Goal: Information Seeking & Learning: Learn about a topic

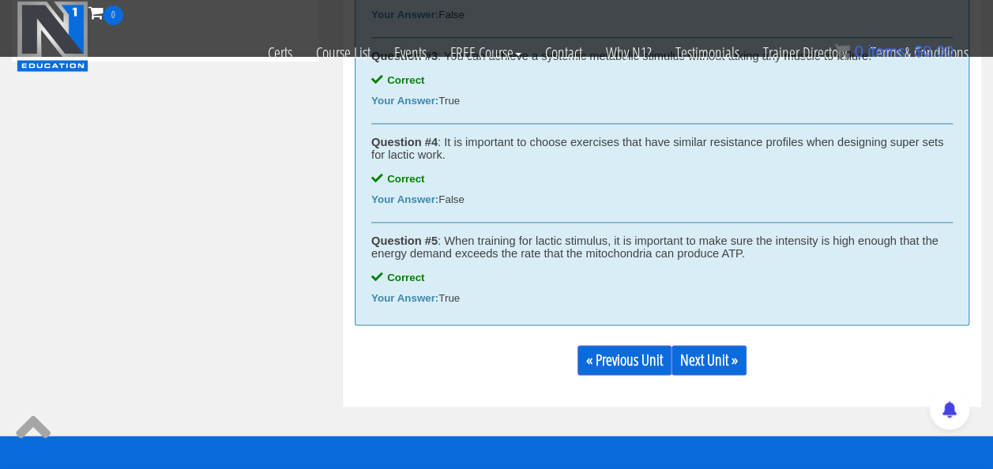
scroll to position [940, 0]
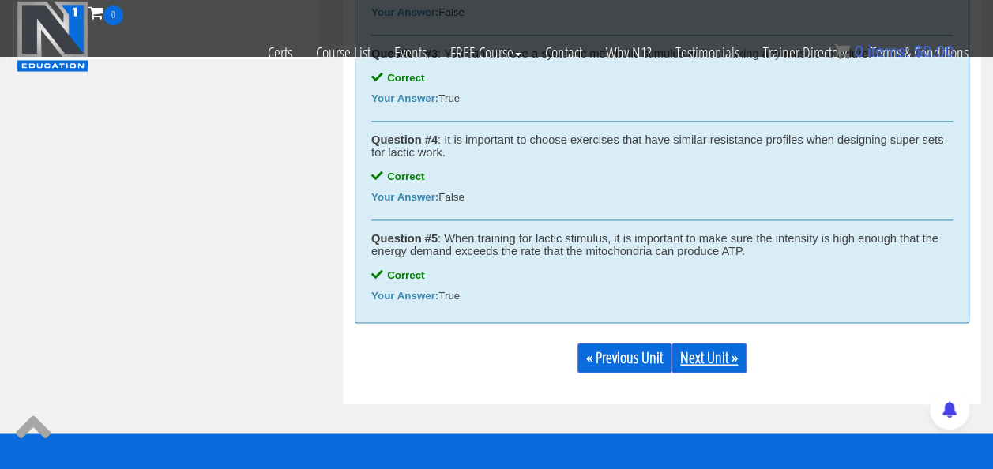
click at [712, 368] on link "Next Unit »" at bounding box center [708, 358] width 75 height 30
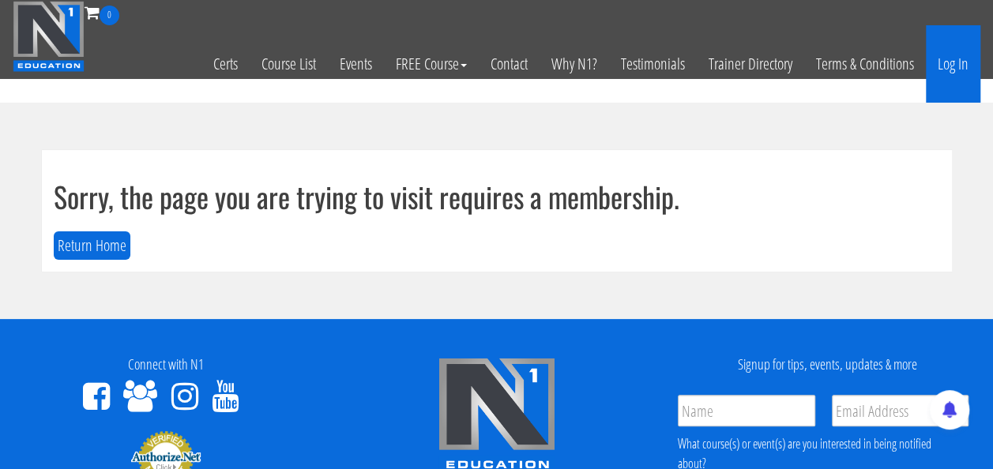
click at [959, 69] on link "Log In" at bounding box center [953, 63] width 54 height 77
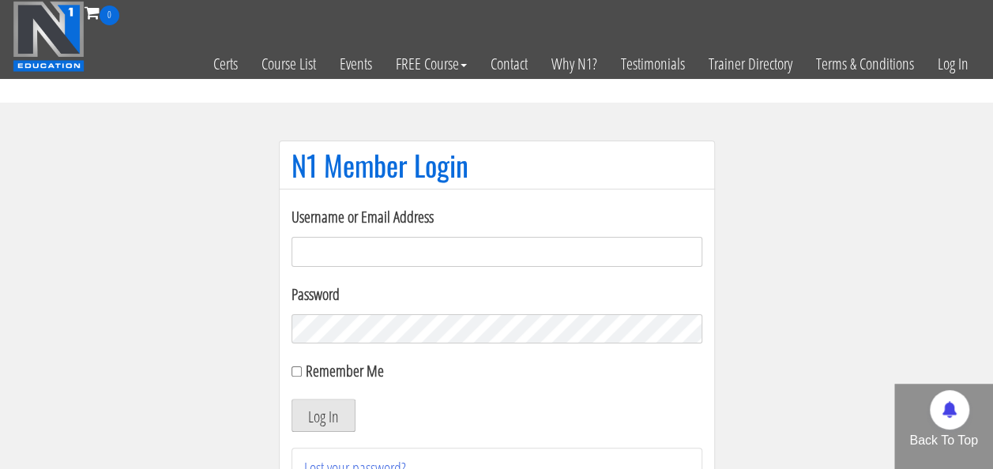
type input "[EMAIL_ADDRESS][PERSON_NAME][DOMAIN_NAME]"
click at [308, 406] on button "Log In" at bounding box center [323, 415] width 64 height 33
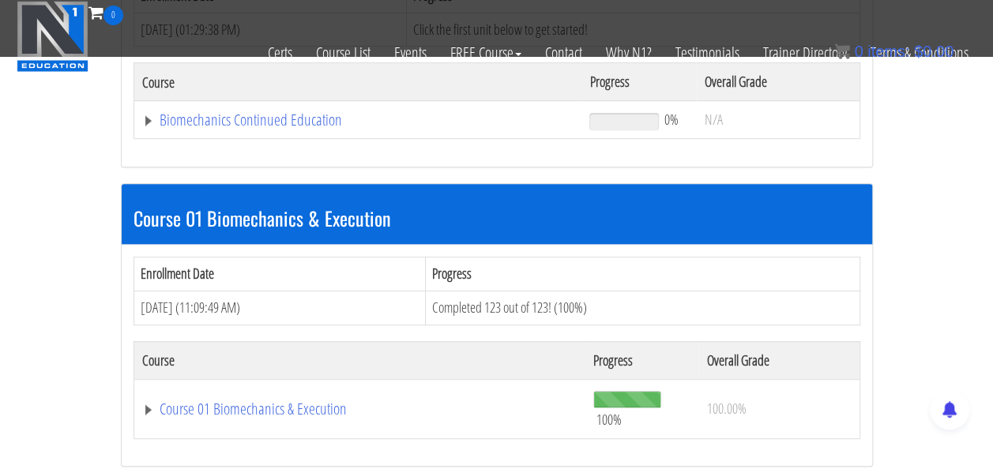
scroll to position [329, 0]
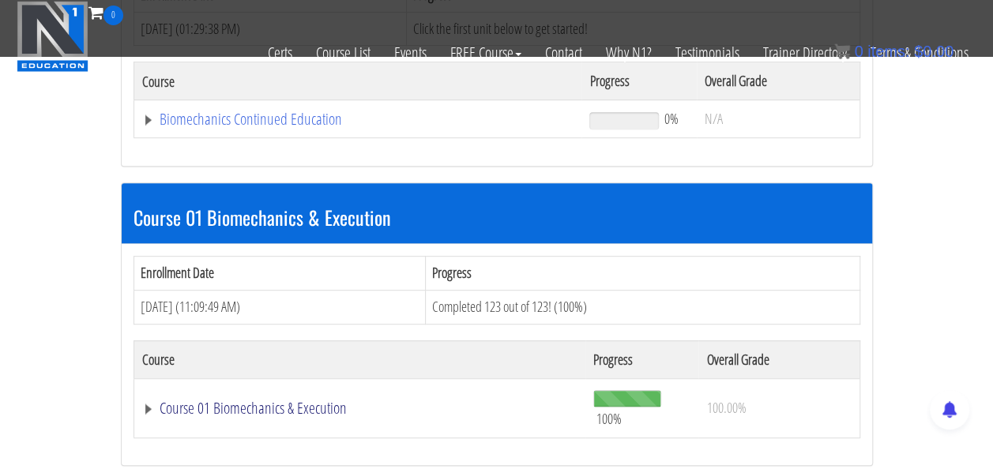
click at [269, 127] on link "Course 01 Biomechanics & Execution" at bounding box center [358, 119] width 432 height 16
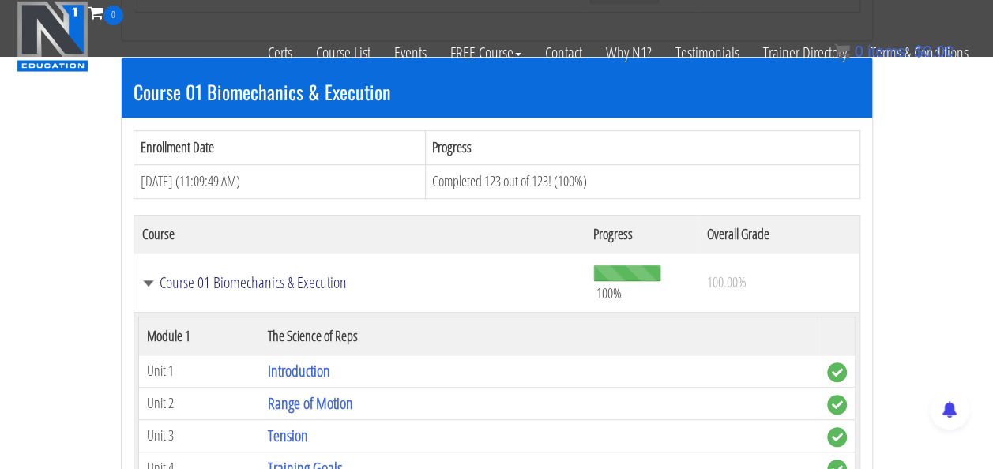
scroll to position [444, 0]
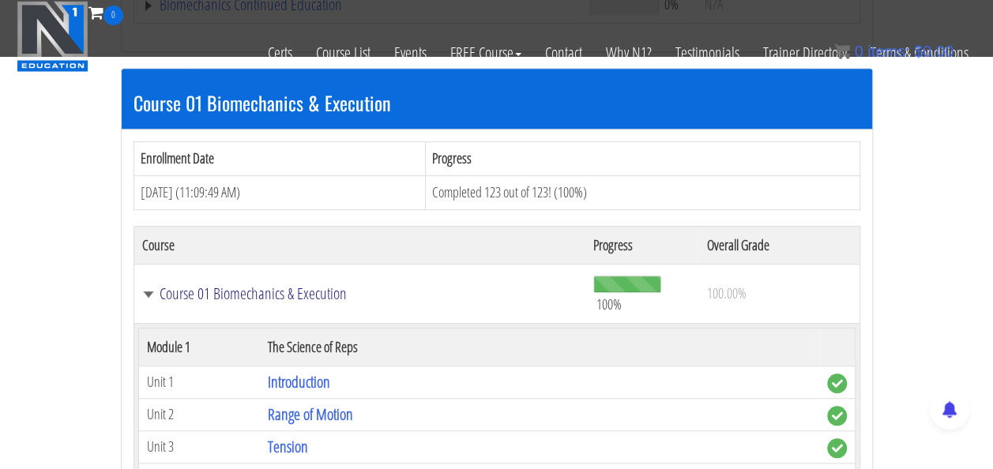
click at [234, 297] on link "Course 01 Biomechanics & Execution" at bounding box center [360, 294] width 436 height 16
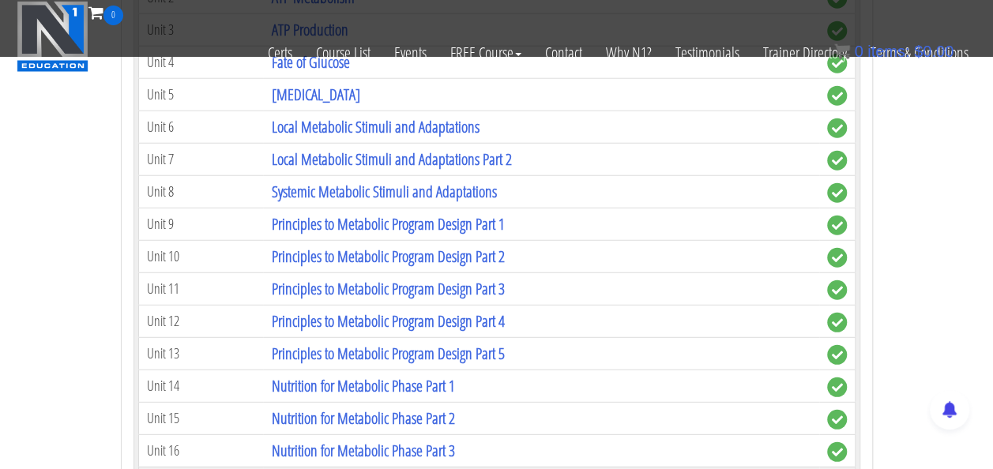
scroll to position [2038, 0]
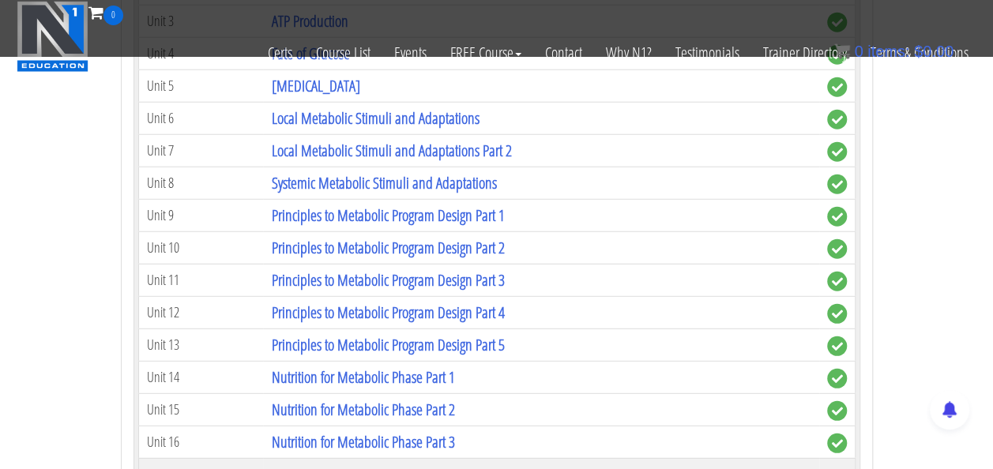
click at [390, 264] on td "Principles to Metabolic Program Design Part 3" at bounding box center [540, 280] width 555 height 32
click at [392, 269] on link "Principles to Metabolic Program Design Part 3" at bounding box center [387, 279] width 233 height 21
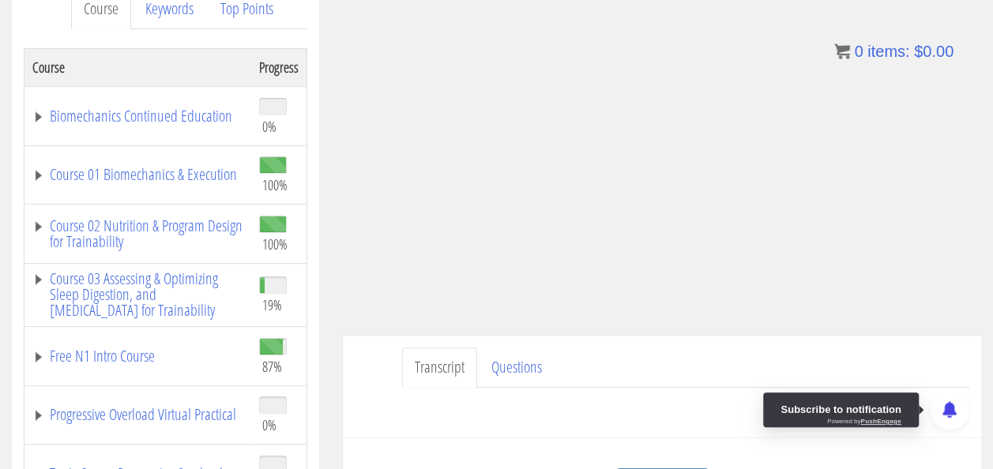
scroll to position [345, 0]
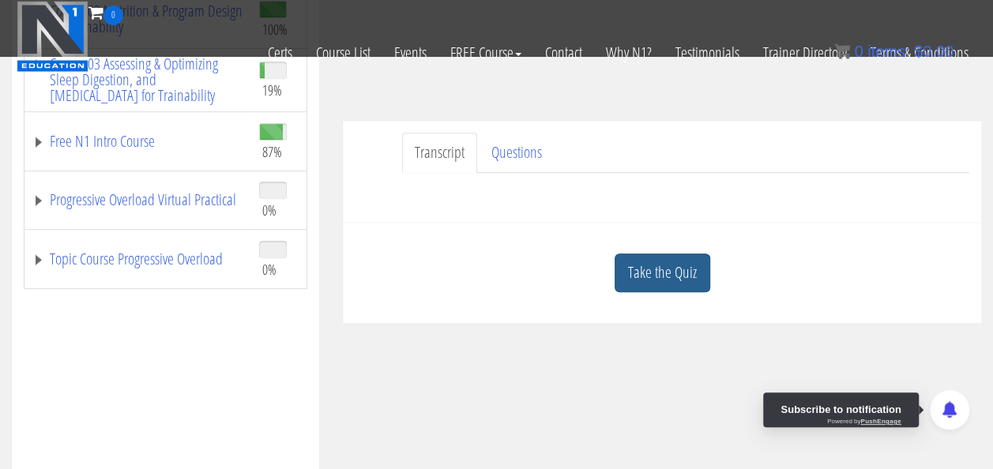
click at [678, 268] on link "Take the Quiz" at bounding box center [662, 273] width 96 height 39
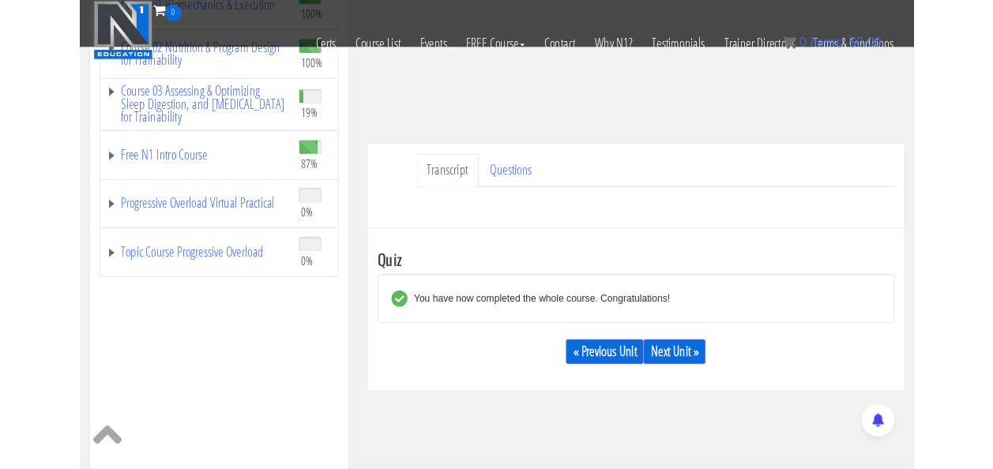
scroll to position [291, 0]
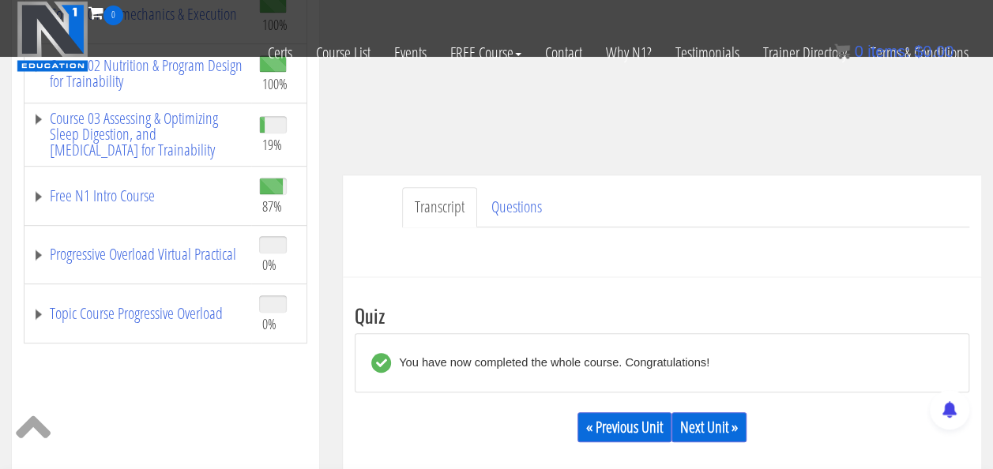
click at [558, 227] on div "Have a question on this unit? Please submit it here: Name * First Last Email * *" at bounding box center [662, 246] width 614 height 38
click at [712, 427] on link "Next Unit »" at bounding box center [708, 427] width 75 height 30
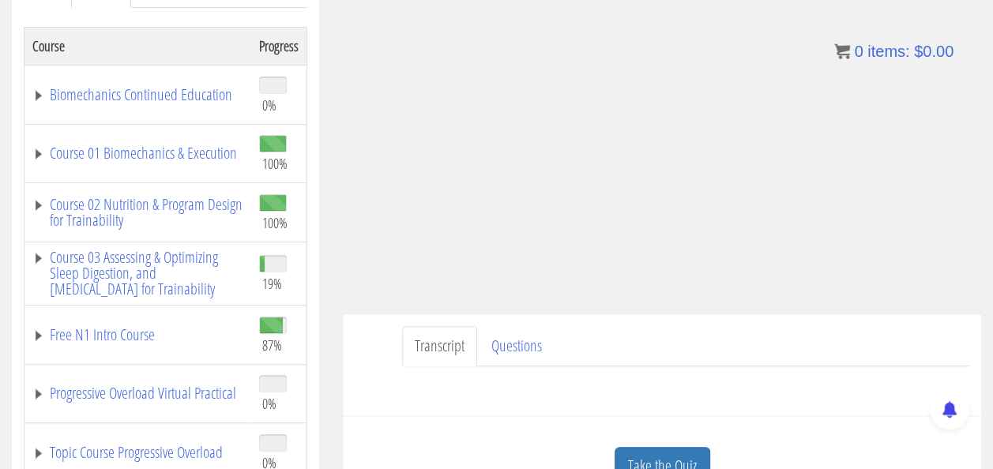
scroll to position [295, 0]
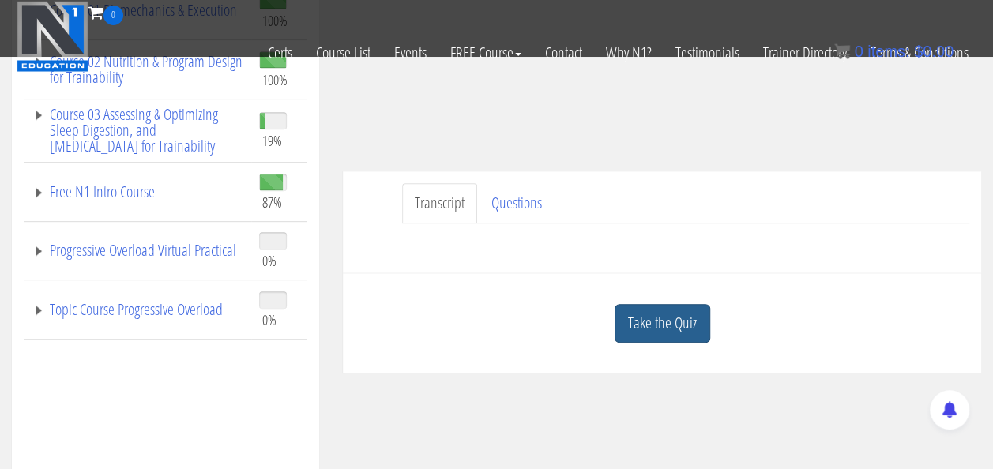
click at [663, 305] on link "Take the Quiz" at bounding box center [662, 323] width 96 height 39
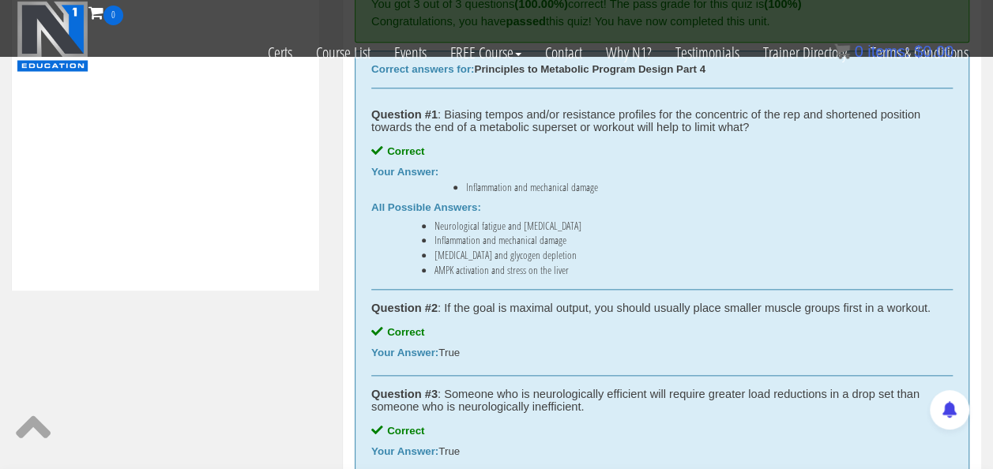
scroll to position [714, 0]
